Goal: Communication & Community: Participate in discussion

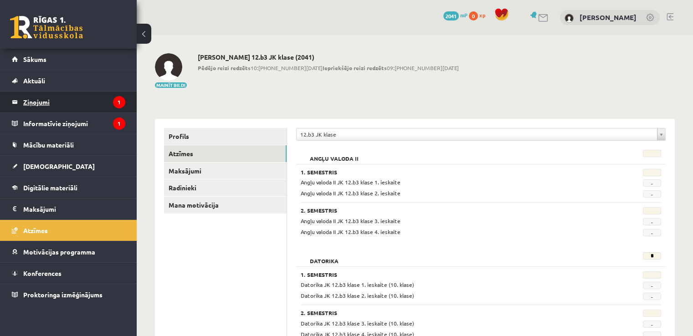
click at [74, 109] on legend "Ziņojumi 1" at bounding box center [74, 102] width 102 height 21
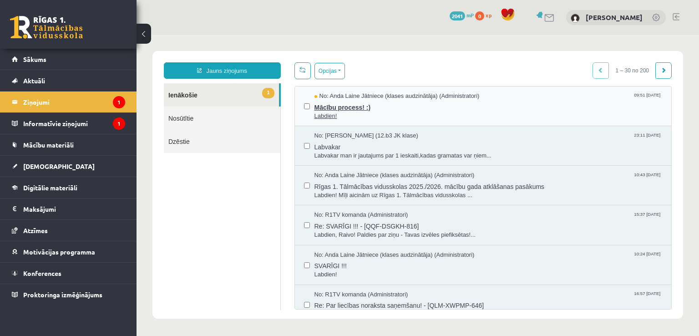
click at [317, 107] on span "Mācību process! :)" at bounding box center [489, 106] width 348 height 11
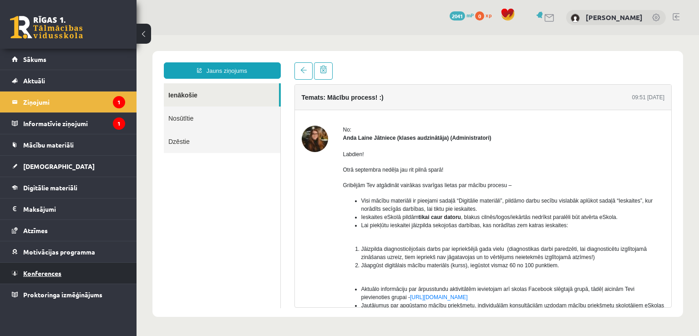
click at [58, 271] on span "Konferences" at bounding box center [42, 273] width 38 height 8
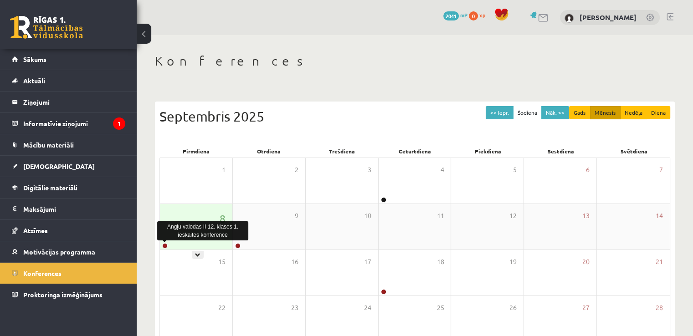
click at [163, 245] on link at bounding box center [164, 245] width 5 height 5
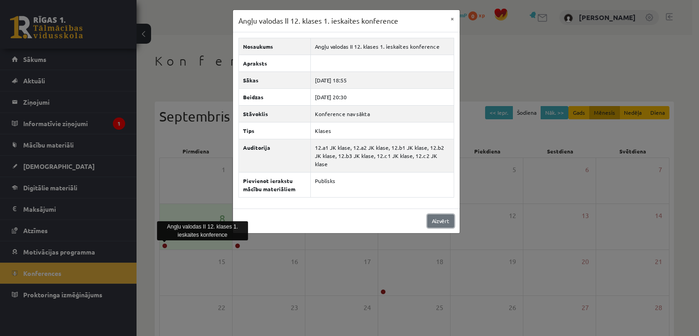
click at [430, 216] on link "Aizvērt" at bounding box center [441, 220] width 27 height 13
